Goal: Task Accomplishment & Management: Complete application form

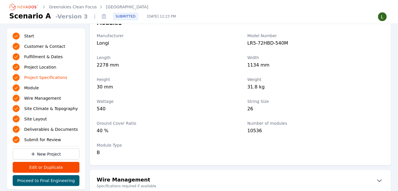
scroll to position [628, 0]
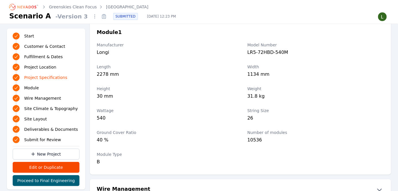
click at [319, 108] on label "String Size" at bounding box center [315, 111] width 137 height 6
drag, startPoint x: 230, startPoint y: 74, endPoint x: 211, endPoint y: 100, distance: 32.7
click at [230, 74] on div "2278 mm" at bounding box center [165, 75] width 137 height 8
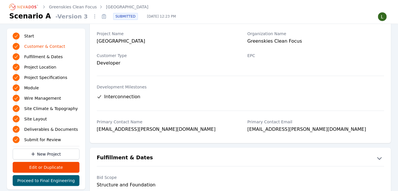
scroll to position [0, 0]
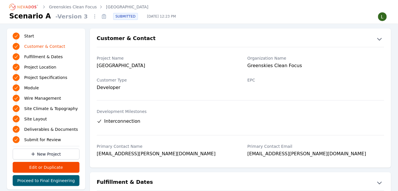
click at [113, 7] on link "[GEOGRAPHIC_DATA]" at bounding box center [127, 7] width 42 height 6
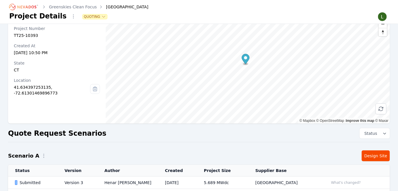
scroll to position [76, 0]
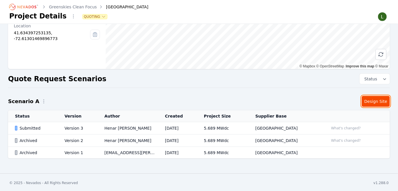
click at [372, 100] on link "Design Site" at bounding box center [375, 101] width 28 height 11
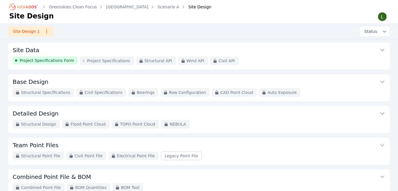
click at [51, 61] on span "Project Specifications Form" at bounding box center [47, 61] width 54 height 6
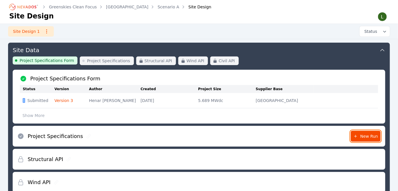
click at [361, 134] on span "New Run" at bounding box center [365, 136] width 25 height 6
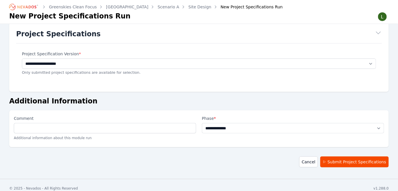
scroll to position [19, 0]
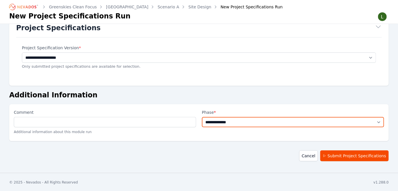
click at [219, 121] on select "**********" at bounding box center [293, 122] width 182 height 10
select select "**********"
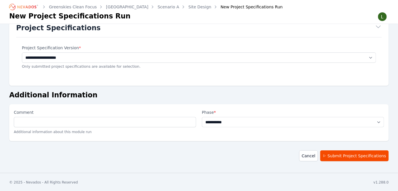
click at [202, 117] on select "**********" at bounding box center [293, 122] width 182 height 10
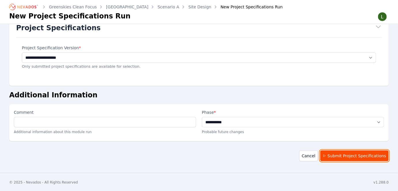
click at [347, 155] on button "Submit Project Specifications" at bounding box center [354, 155] width 68 height 11
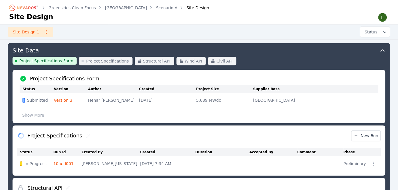
scroll to position [82, 0]
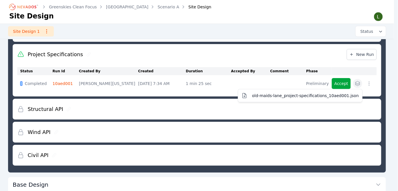
click at [362, 83] on button "button" at bounding box center [357, 83] width 9 height 9
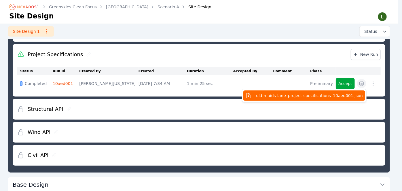
drag, startPoint x: 313, startPoint y: 95, endPoint x: 84, endPoint y: 23, distance: 240.4
click at [35, 0] on html "Greenskies Clean Focus Old Maids Lane Scenario A Site Design Site Design Site D…" at bounding box center [201, 13] width 402 height 191
click at [300, 95] on span "old-maids-lane_project-specifications_10aed001.json" at bounding box center [309, 96] width 107 height 6
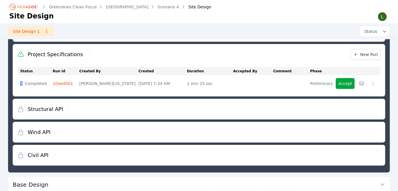
click at [168, 108] on div "Structural API" at bounding box center [198, 109] width 363 height 21
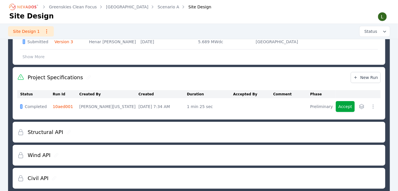
scroll to position [56, 0]
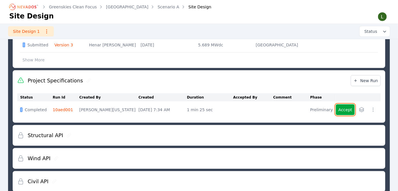
click at [340, 107] on button "Accept" at bounding box center [345, 109] width 19 height 11
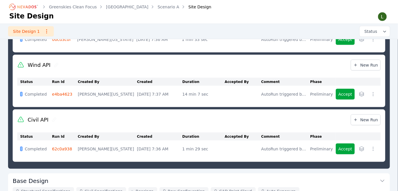
scroll to position [188, 0]
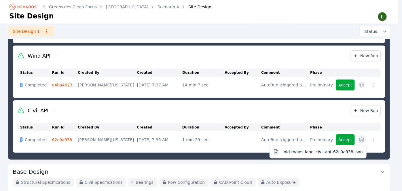
click at [363, 138] on icon "button" at bounding box center [362, 140] width 6 height 6
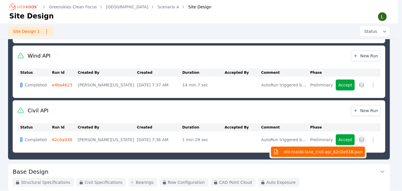
click at [334, 150] on span "old-maids-lane_civil-api_62c0a938.json" at bounding box center [322, 152] width 79 height 6
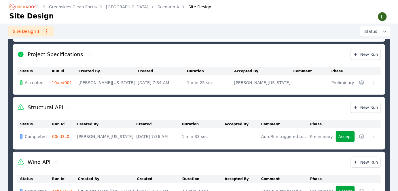
scroll to position [108, 0]
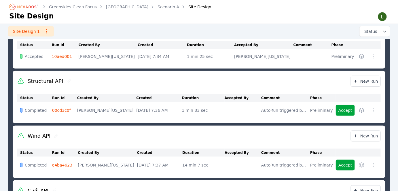
click at [64, 111] on link "00cd3c0f" at bounding box center [61, 110] width 19 height 5
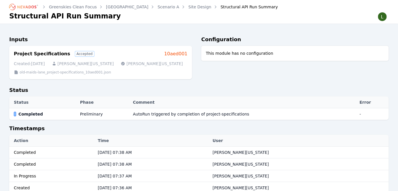
click at [172, 54] on link "10aed001" at bounding box center [175, 53] width 23 height 7
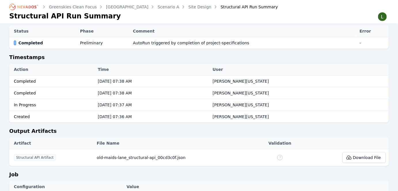
scroll to position [63, 0]
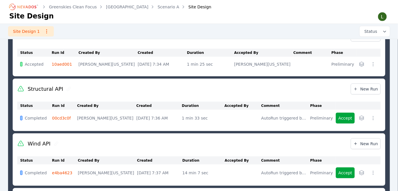
scroll to position [108, 0]
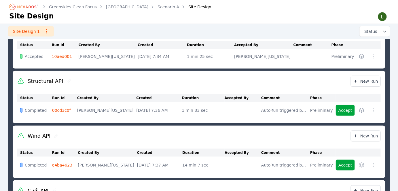
click at [22, 81] on icon at bounding box center [20, 81] width 7 height 7
click at [66, 81] on icon at bounding box center [68, 81] width 5 height 5
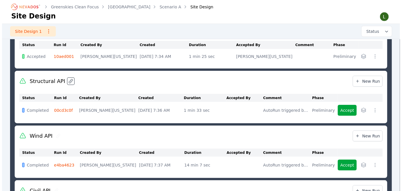
scroll to position [135, 0]
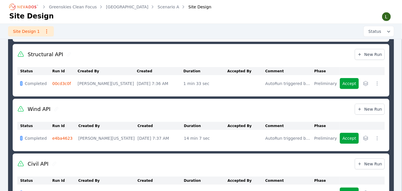
click at [377, 81] on icon "button" at bounding box center [377, 83] width 1 height 4
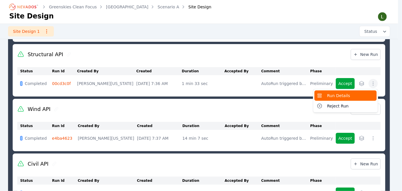
click at [338, 93] on span "Run Details" at bounding box center [338, 96] width 23 height 6
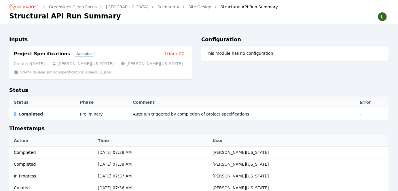
scroll to position [135, 0]
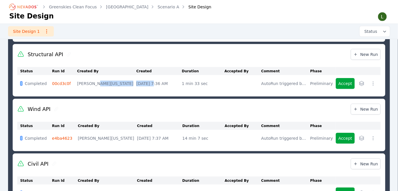
drag, startPoint x: 99, startPoint y: 80, endPoint x: 140, endPoint y: 82, distance: 41.2
click at [139, 82] on tr "Completed 00cd3c0f Lamar Washington Oct 14, 2025, 7:36 AM 1 min 33 sec AutoRun …" at bounding box center [198, 83] width 363 height 17
drag, startPoint x: 164, startPoint y: 82, endPoint x: 187, endPoint y: 82, distance: 23.3
click at [171, 82] on td "Oct 14, 2025, 7:36 AM" at bounding box center [158, 83] width 45 height 17
drag, startPoint x: 230, startPoint y: 81, endPoint x: 258, endPoint y: 81, distance: 27.3
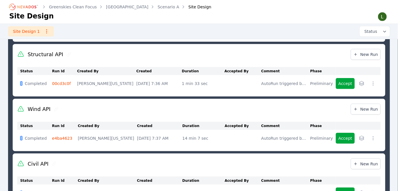
click at [232, 81] on td at bounding box center [242, 83] width 37 height 17
click at [282, 81] on div "AutoRun triggered by completion of project-specifications" at bounding box center [284, 84] width 46 height 6
click at [321, 81] on div "Preliminary" at bounding box center [321, 84] width 23 height 6
click at [322, 84] on div "Preliminary" at bounding box center [321, 84] width 23 height 6
click at [363, 83] on icon "button" at bounding box center [365, 83] width 5 height 5
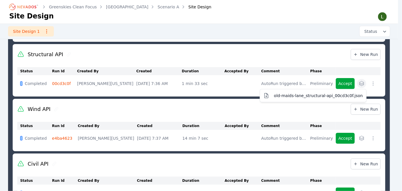
click at [327, 59] on div "Structural API New Run Status Run Id Created By Created Duration Accepted By Co…" at bounding box center [199, 70] width 372 height 52
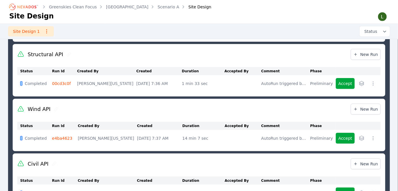
click at [246, 91] on td at bounding box center [242, 83] width 37 height 17
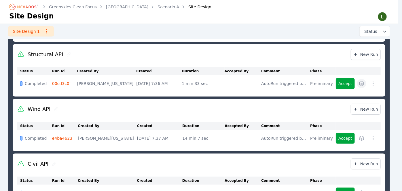
click at [361, 83] on icon "button" at bounding box center [362, 84] width 6 height 6
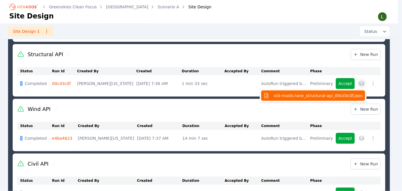
click at [322, 95] on span "old-maids-lane_structural-api_00cd3c0f.json" at bounding box center [318, 96] width 89 height 6
